Goal: Information Seeking & Learning: Learn about a topic

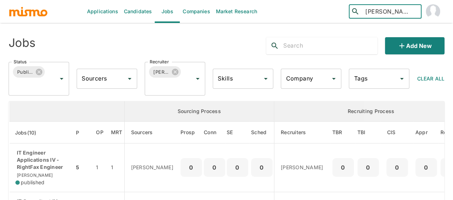
drag, startPoint x: 403, startPoint y: 10, endPoint x: 345, endPoint y: 11, distance: 58.7
click at [345, 11] on div "​ [PERSON_NAME] ​" at bounding box center [371, 11] width 145 height 23
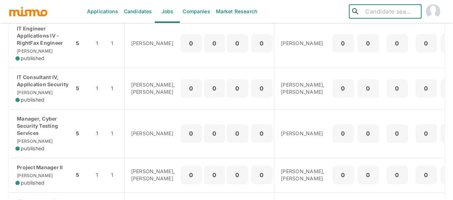
scroll to position [143, 0]
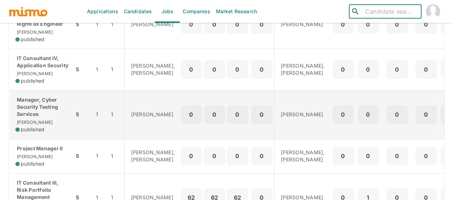
click at [34, 118] on p "Manager, Cyber Security Testing Services" at bounding box center [41, 106] width 53 height 21
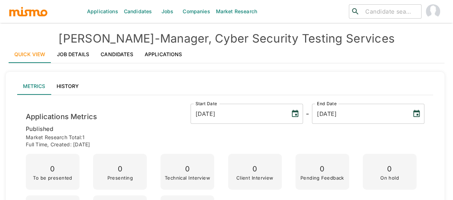
click at [67, 56] on link "Job Details" at bounding box center [73, 54] width 44 height 17
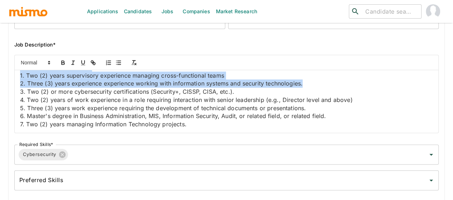
scroll to position [954, 0]
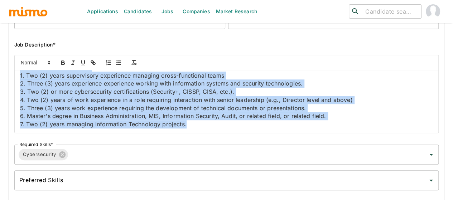
drag, startPoint x: 23, startPoint y: 78, endPoint x: 190, endPoint y: 132, distance: 176.1
click at [190, 132] on div "Job Summary This managing level position manages the development, implementatio…" at bounding box center [226, 101] width 423 height 63
copy div "Job Summary This managing level position manages the development, implementatio…"
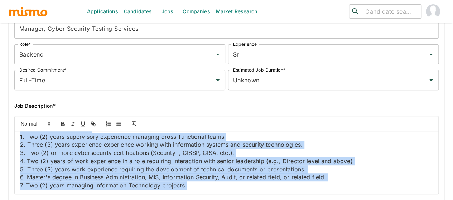
scroll to position [0, 0]
